Goal: Information Seeking & Learning: Learn about a topic

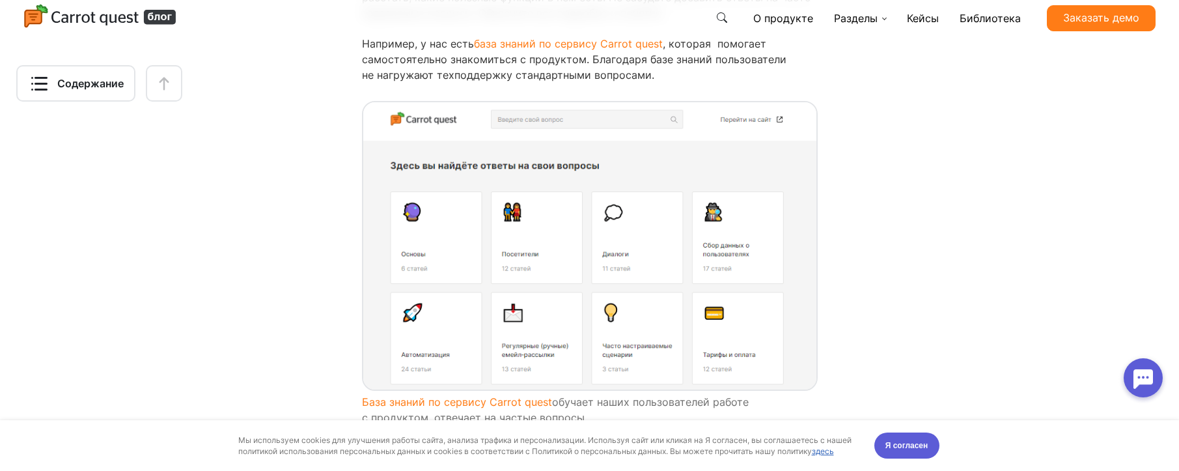
scroll to position [14332, 0]
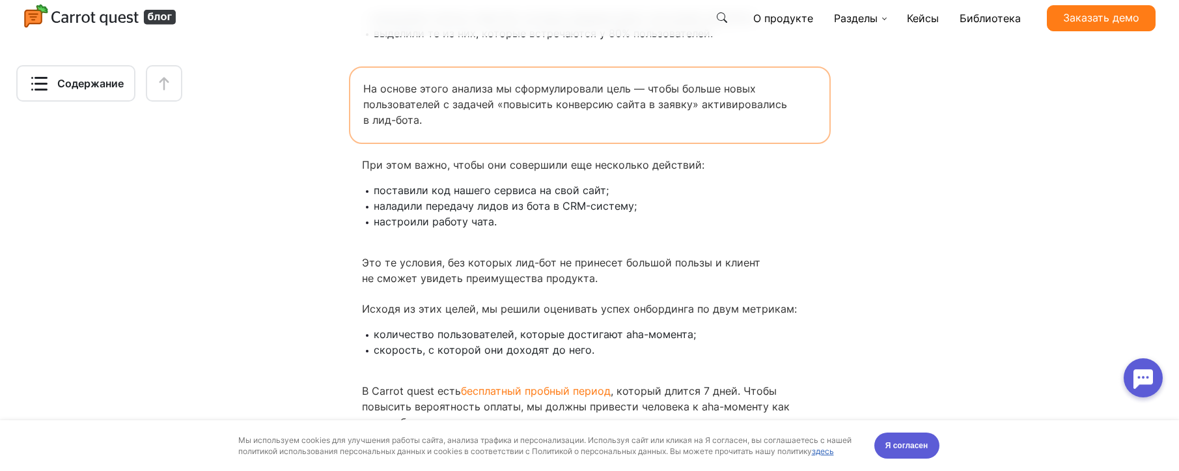
scroll to position [5195, 0]
